Goal: Task Accomplishment & Management: Manage account settings

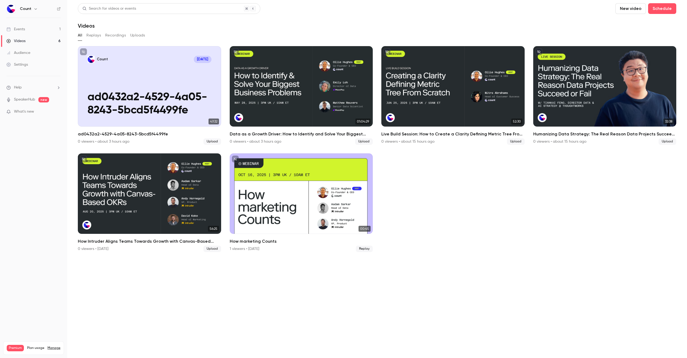
click at [30, 55] on div "Audience" at bounding box center [18, 52] width 24 height 5
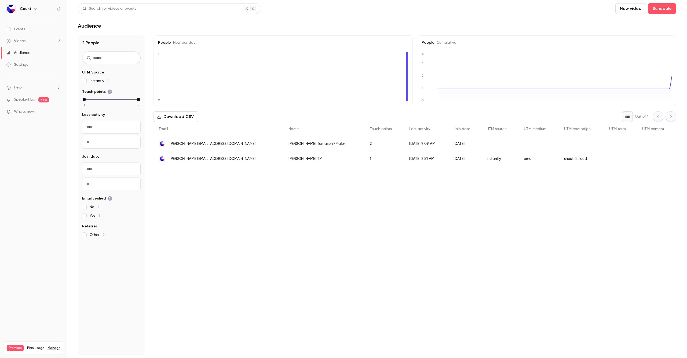
click at [26, 23] on ul "Events 1 Videos 6 Audience Settings" at bounding box center [33, 47] width 67 height 58
click at [25, 29] on link "Events 1" at bounding box center [33, 29] width 67 height 12
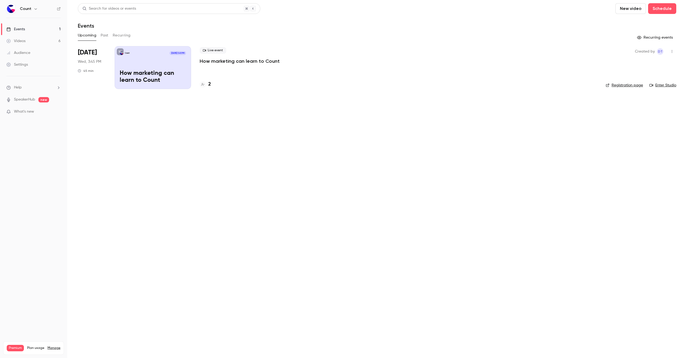
click at [25, 43] on div "Videos" at bounding box center [15, 40] width 19 height 5
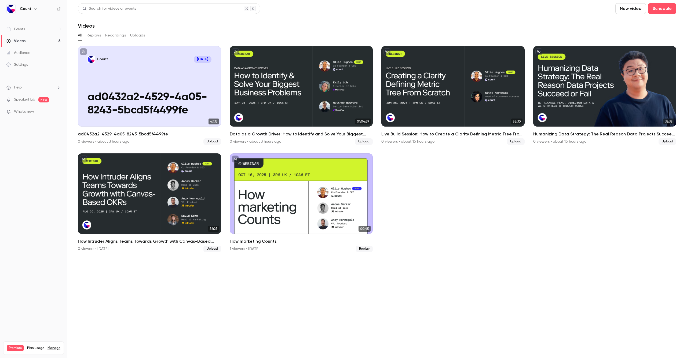
click at [34, 64] on link "Settings" at bounding box center [33, 65] width 67 height 12
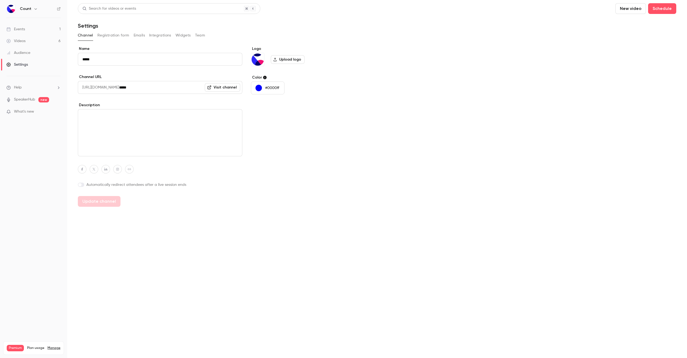
click at [107, 37] on button "Registration form" at bounding box center [113, 35] width 32 height 9
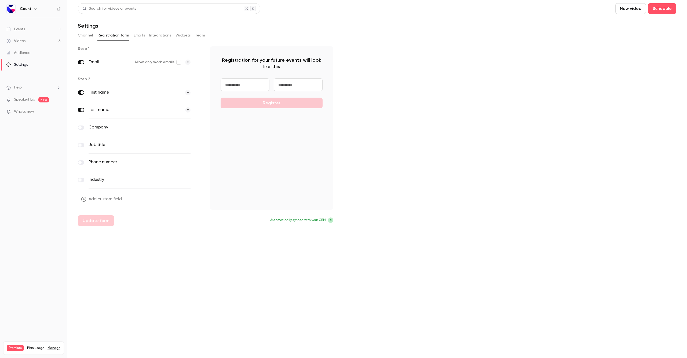
click at [136, 36] on button "Emails" at bounding box center [139, 35] width 11 height 9
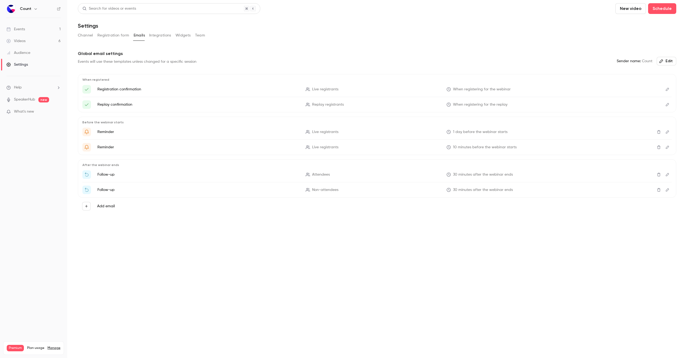
click at [119, 35] on button "Registration form" at bounding box center [113, 35] width 32 height 9
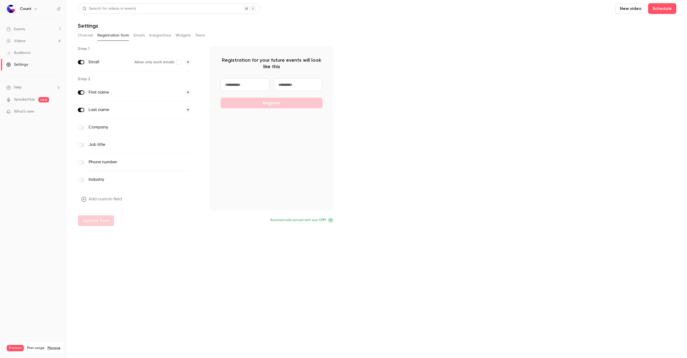
click at [136, 37] on button "Emails" at bounding box center [139, 35] width 11 height 9
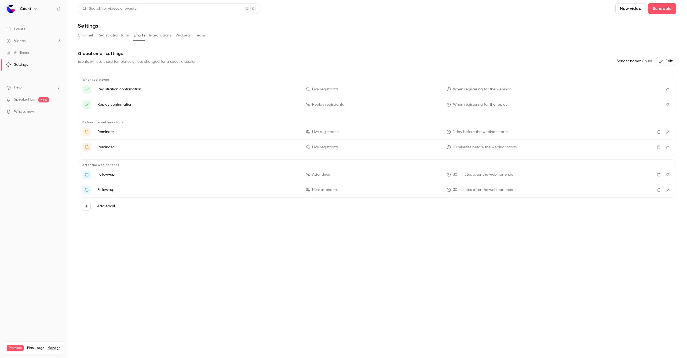
click at [166, 105] on p "Replay confirmation" at bounding box center [198, 104] width 202 height 5
click at [116, 105] on p "Replay confirmation" at bounding box center [198, 104] width 202 height 5
click at [343, 105] on icon "Edit" at bounding box center [666, 104] width 3 height 3
